Goal: Find specific page/section: Find specific page/section

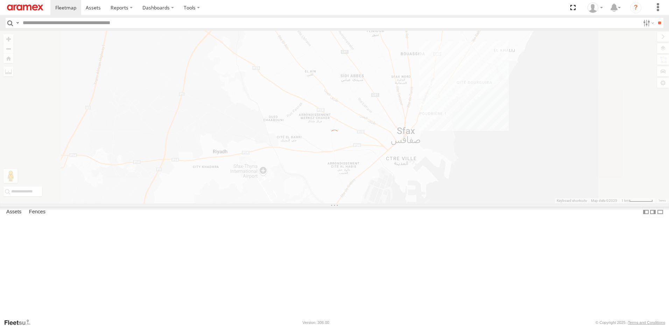
click at [30, 7] on img at bounding box center [25, 8] width 36 height 6
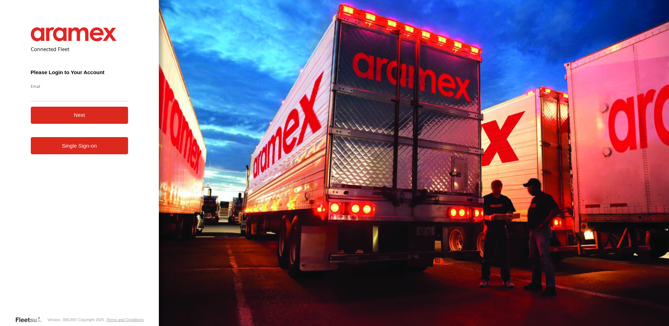
click at [83, 156] on form "Connected Fleet Please Login to Your Account Email Enter a valid login email ad…" at bounding box center [79, 166] width 119 height 299
click at [78, 150] on link "Single Sign-on" at bounding box center [80, 145] width 98 height 17
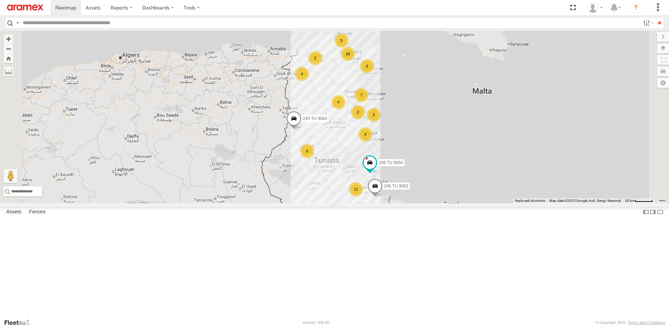
click at [372, 141] on div "4" at bounding box center [365, 134] width 14 height 14
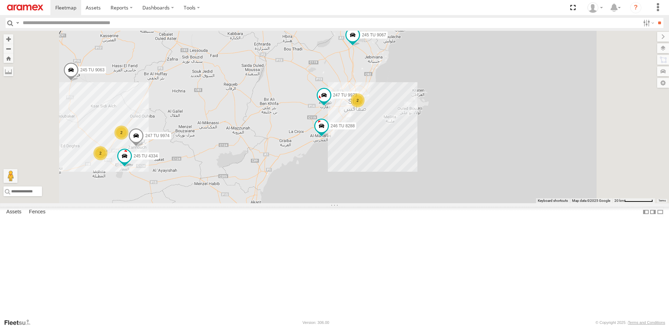
drag, startPoint x: 443, startPoint y: 78, endPoint x: 437, endPoint y: 141, distance: 63.3
click at [437, 141] on div "245 TU 9053 245 TU 9063 245 TU 9054 246 TU 8288 247 TU 9973 245 TU 4334 2 2 245…" at bounding box center [334, 117] width 669 height 173
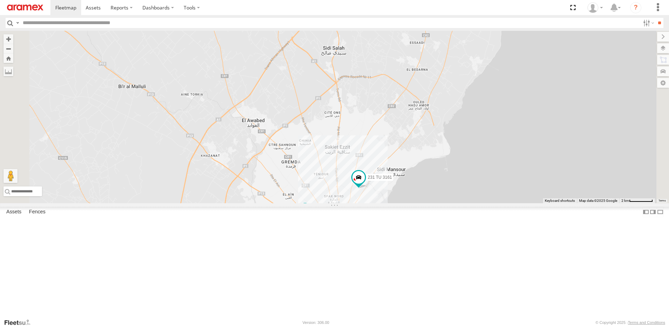
drag, startPoint x: 438, startPoint y: 133, endPoint x: 453, endPoint y: 194, distance: 62.4
click at [453, 193] on div "245 TU 9053 245 TU 9063 245 TU 9054 246 TU 8288 247 TU 9973 245 TU 4334 245 TU …" at bounding box center [334, 117] width 669 height 173
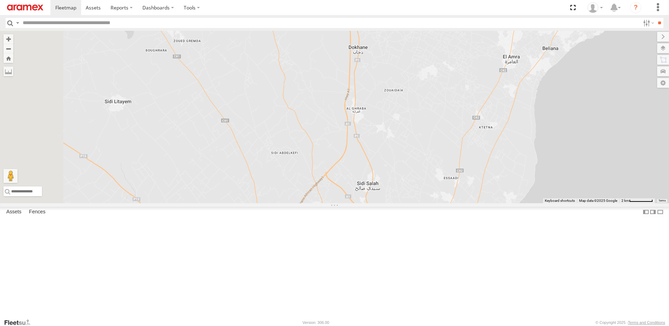
drag, startPoint x: 462, startPoint y: 153, endPoint x: 479, endPoint y: 196, distance: 46.6
click at [478, 194] on div "245 TU 9053 245 TU 9063 245 TU 9054 246 TU 8288 247 TU 9973 245 TU 4334 245 TU …" at bounding box center [334, 117] width 669 height 173
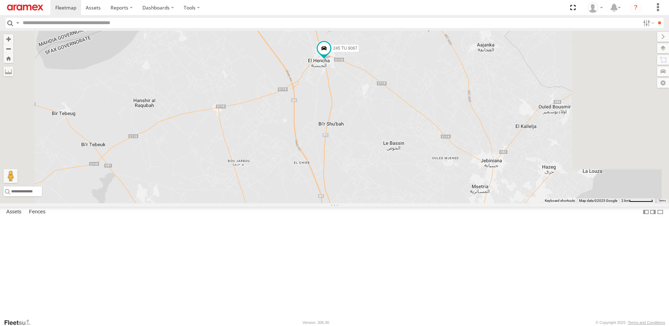
drag, startPoint x: 468, startPoint y: 170, endPoint x: 418, endPoint y: 275, distance: 116.2
click at [418, 203] on div "245 TU 9053 245 TU 9063 245 TU 9054 246 TU 8288 247 TU 9973 245 TU 4334 245 TU …" at bounding box center [334, 117] width 669 height 173
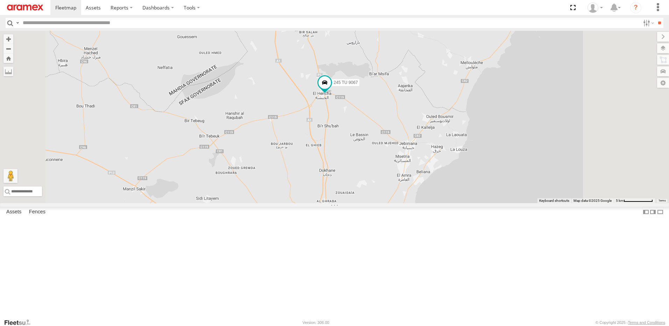
drag, startPoint x: 399, startPoint y: 197, endPoint x: 387, endPoint y: 149, distance: 49.8
click at [387, 149] on div "245 TU 9053 245 TU 9063 245 TU 9054 246 TU 8288 247 TU 9973 245 TU 4334 245 TU …" at bounding box center [334, 117] width 669 height 173
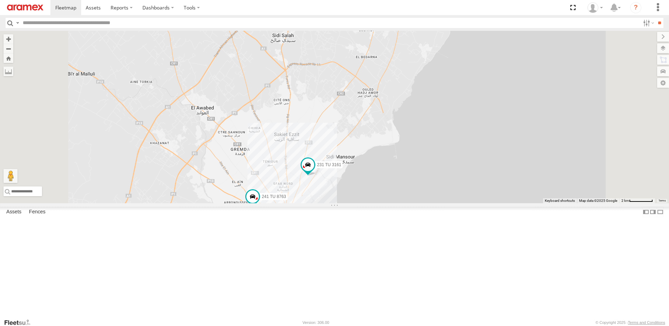
drag, startPoint x: 356, startPoint y: 138, endPoint x: 374, endPoint y: 175, distance: 40.2
click at [371, 164] on div "245 TU 9053 245 TU 9063 245 TU 9054 246 TU 8288 247 TU 9973 245 TU 4334 245 TU …" at bounding box center [334, 117] width 669 height 173
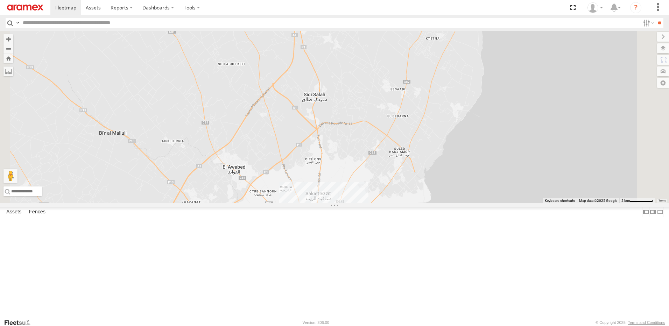
drag, startPoint x: 363, startPoint y: 127, endPoint x: 388, endPoint y: 178, distance: 56.5
click at [386, 173] on div "245 TU 9053 245 TU 9063 245 TU 9054 246 TU 8288 247 TU 9973 245 TU 4334 245 TU …" at bounding box center [334, 117] width 669 height 173
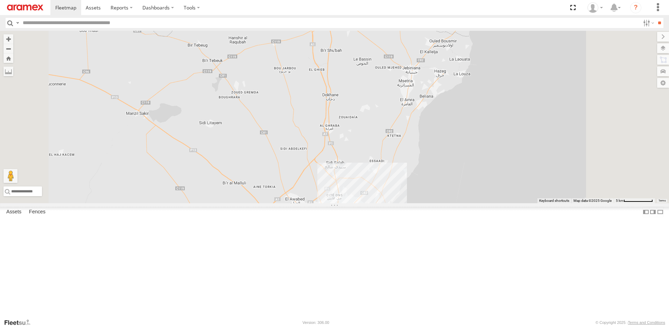
drag, startPoint x: 405, startPoint y: 140, endPoint x: 402, endPoint y: 181, distance: 40.7
click at [402, 181] on div "245 TU 9053 245 TU 9063 245 TU 9054 246 TU 8288 247 TU 9973 245 TU 4334 245 TU …" at bounding box center [334, 117] width 669 height 173
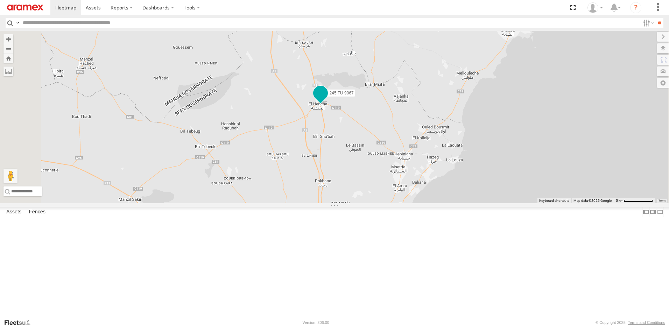
click at [327, 99] on span at bounding box center [320, 93] width 13 height 13
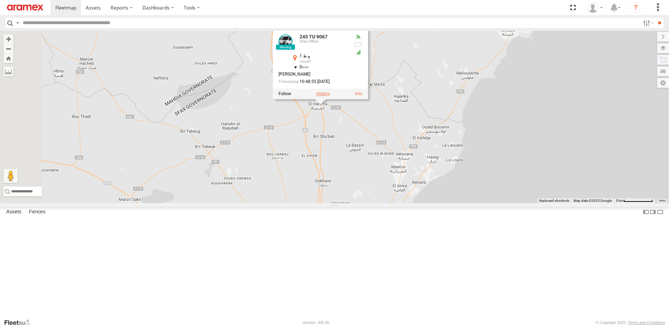
click at [330, 96] on label at bounding box center [323, 93] width 14 height 5
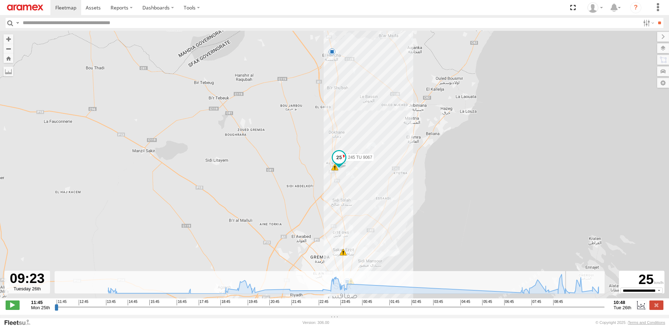
drag, startPoint x: 57, startPoint y: 308, endPoint x: 569, endPoint y: 303, distance: 512.2
type input "**********"
click at [569, 304] on input "range" at bounding box center [330, 307] width 550 height 7
drag, startPoint x: 277, startPoint y: 158, endPoint x: 279, endPoint y: 180, distance: 21.9
click at [279, 180] on div "245 TU 9067 07:54 Tue 09:21 Tue 9 5 6" at bounding box center [334, 168] width 669 height 275
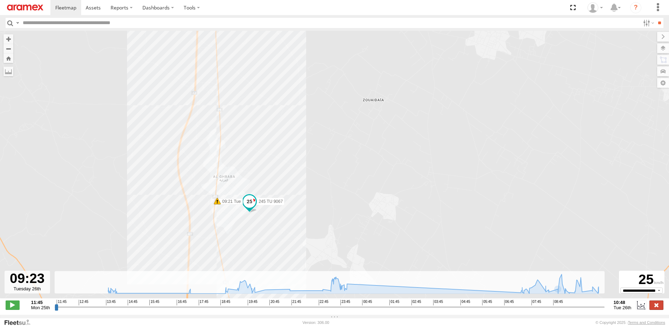
click at [659, 306] on label at bounding box center [657, 305] width 14 height 9
